Goal: Contribute content: Contribute content

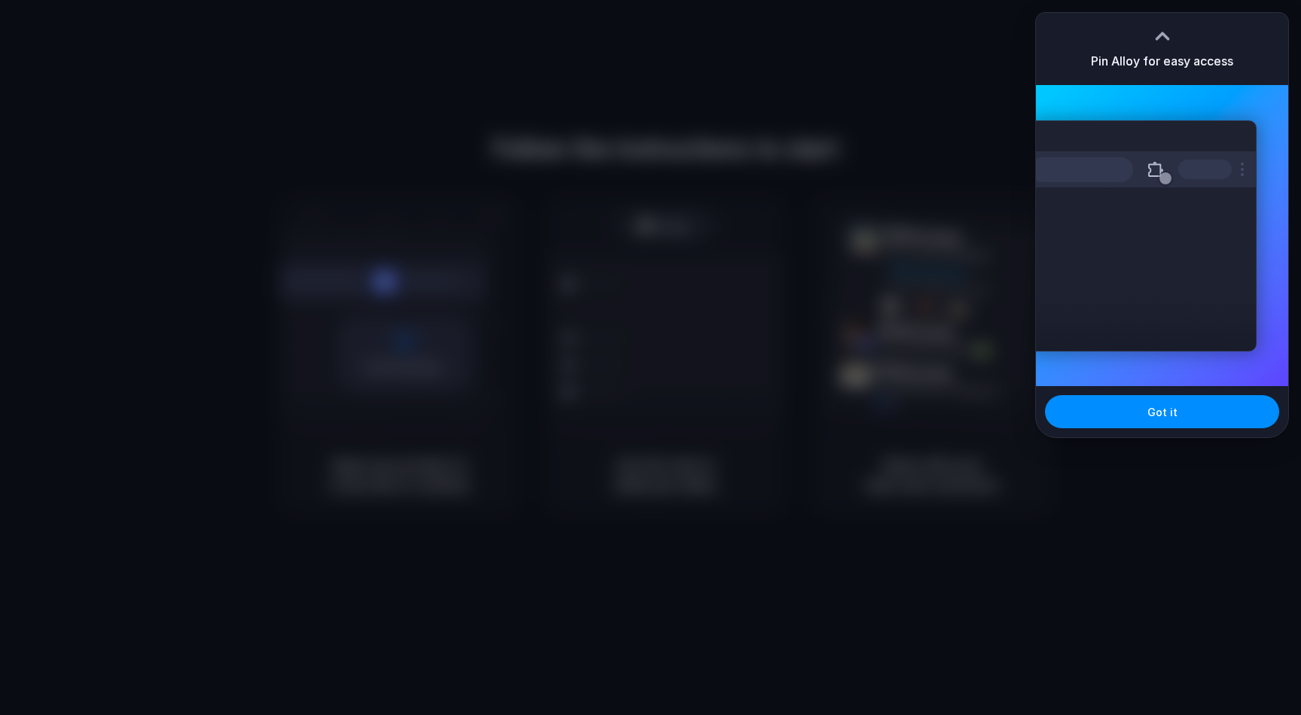
click at [1165, 32] on div at bounding box center [1162, 36] width 23 height 23
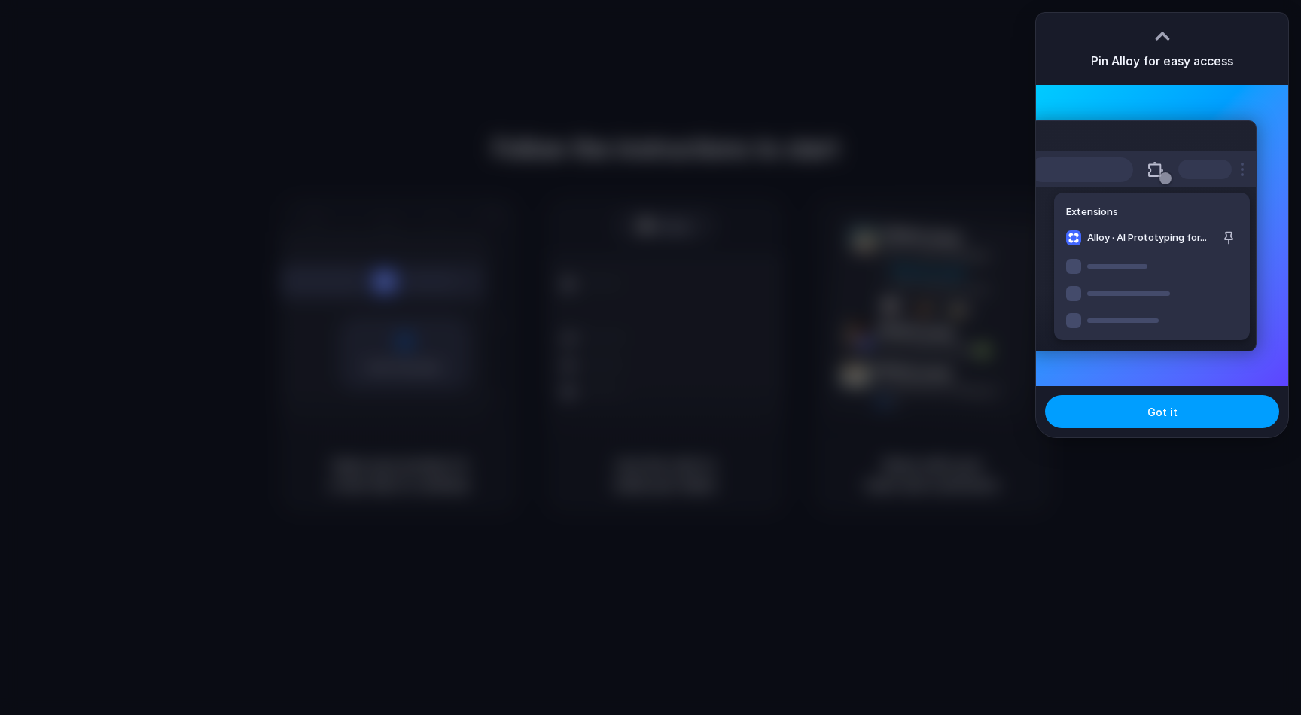
click at [1171, 407] on span "Got it" at bounding box center [1162, 412] width 30 height 16
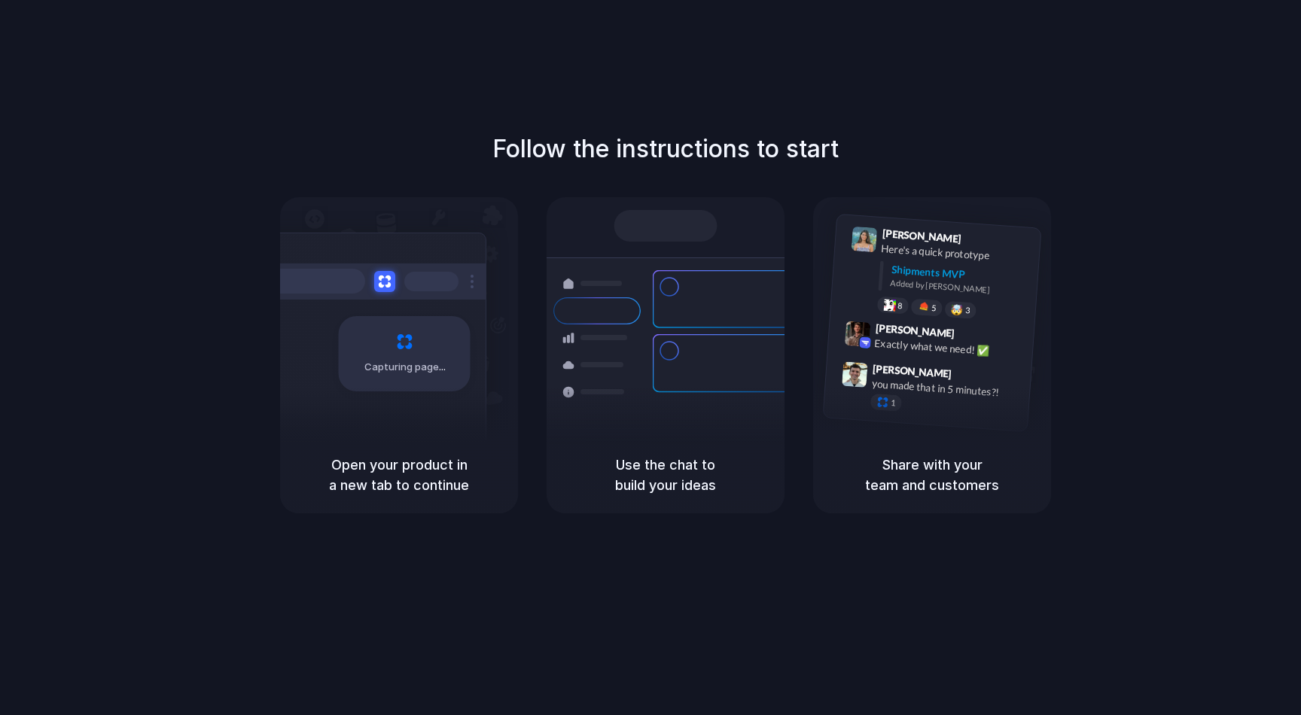
click at [397, 431] on div "Capturing page" at bounding box center [372, 348] width 227 height 231
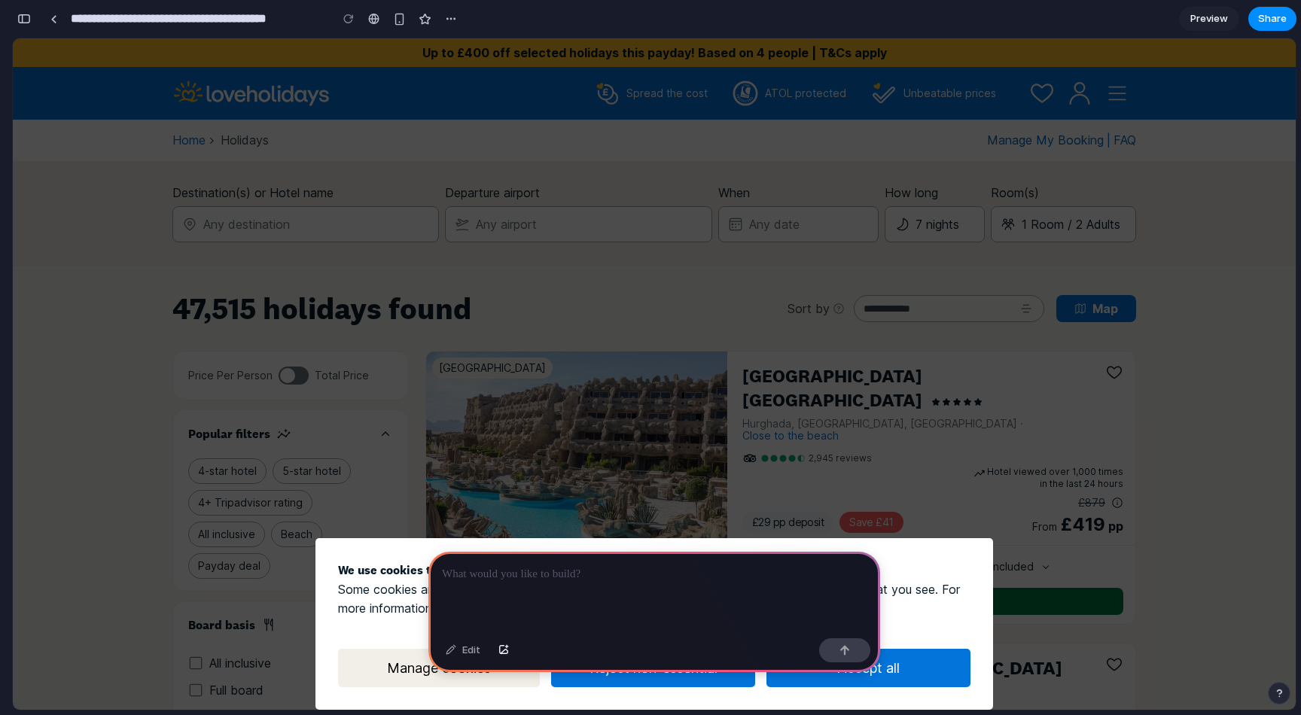
click at [525, 582] on p at bounding box center [654, 574] width 425 height 18
